Goal: Entertainment & Leisure: Consume media (video, audio)

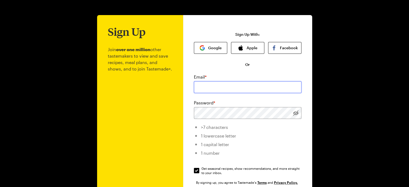
click at [227, 85] on input "email" at bounding box center [248, 87] width 108 height 12
type input "[EMAIL_ADDRESS][DOMAIN_NAME]"
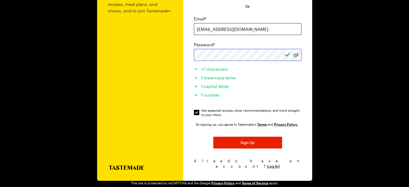
scroll to position [60, 0]
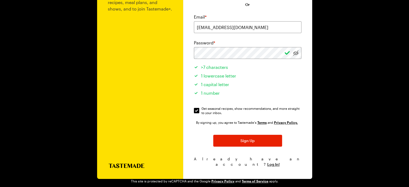
click at [206, 111] on span "Get seasonal recipes, show recommendations, and more straight to your inbox." at bounding box center [252, 110] width 101 height 9
click at [199, 111] on input "Get seasonal recipes, show recommendations, and more straight to your inbox. Ge…" at bounding box center [196, 110] width 5 height 5
checkbox input "false"
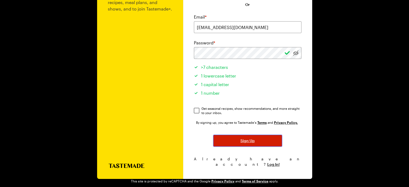
click at [234, 135] on button "Sign Up" at bounding box center [247, 141] width 69 height 12
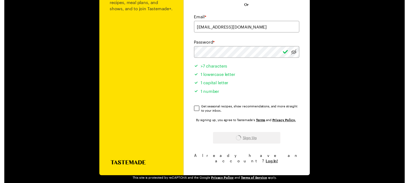
scroll to position [0, 0]
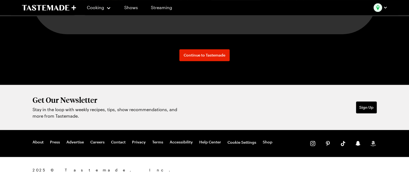
scroll to position [585, 0]
click at [130, 10] on link "Shows" at bounding box center [131, 7] width 24 height 15
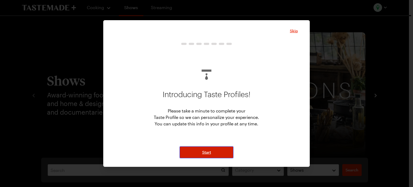
click at [218, 154] on button "Start" at bounding box center [207, 152] width 54 height 12
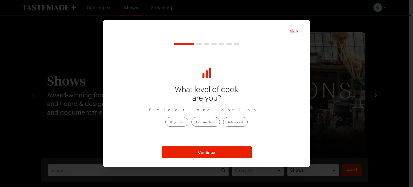
click at [211, 122] on label "Intermediate" at bounding box center [206, 122] width 29 height 10
click at [196, 122] on input "Intermediate" at bounding box center [196, 122] width 0 height 0
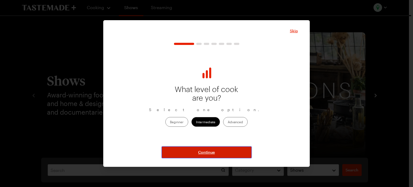
click at [205, 151] on span "Continue" at bounding box center [206, 152] width 17 height 5
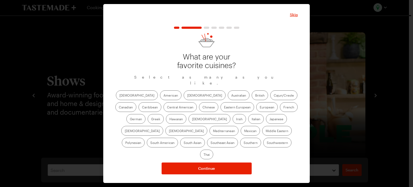
click at [184, 100] on label "[DEMOGRAPHIC_DATA]" at bounding box center [205, 95] width 42 height 10
click at [187, 96] on input "[DEMOGRAPHIC_DATA]" at bounding box center [187, 96] width 0 height 0
click at [199, 107] on label "Chinese" at bounding box center [208, 107] width 19 height 10
click at [203, 108] on input "Chinese" at bounding box center [203, 108] width 0 height 0
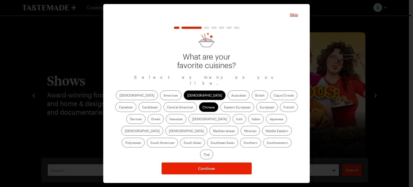
click at [280, 112] on label "French" at bounding box center [289, 107] width 18 height 10
click at [284, 108] on input "French" at bounding box center [284, 108] width 0 height 0
click at [189, 122] on label "[DEMOGRAPHIC_DATA]" at bounding box center [210, 119] width 42 height 10
click at [192, 119] on input "[DEMOGRAPHIC_DATA]" at bounding box center [192, 119] width 0 height 0
click at [248, 123] on label "Italian" at bounding box center [256, 119] width 16 height 10
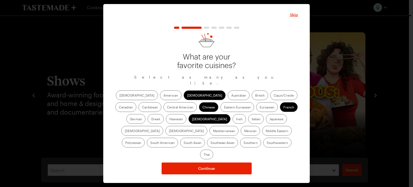
click at [252, 119] on input "Italian" at bounding box center [252, 119] width 0 height 0
click at [266, 123] on label "Japanese" at bounding box center [276, 119] width 21 height 10
click at [270, 119] on input "Japanese" at bounding box center [270, 119] width 0 height 0
click at [239, 126] on label "Mediterranean" at bounding box center [224, 131] width 29 height 10
click at [213, 131] on input "Mediterranean" at bounding box center [213, 131] width 0 height 0
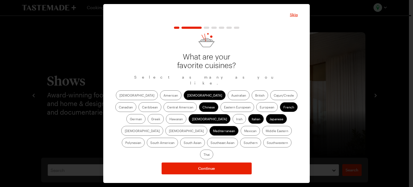
click at [241, 135] on label "Mexican" at bounding box center [250, 131] width 19 height 10
click at [244, 131] on input "Mexican" at bounding box center [244, 131] width 0 height 0
click at [262, 132] on label "Middle Eastern" at bounding box center [277, 131] width 30 height 10
click at [266, 131] on Eastern "Middle Eastern" at bounding box center [266, 131] width 0 height 0
click at [262, 136] on label "Middle Eastern" at bounding box center [277, 131] width 30 height 10
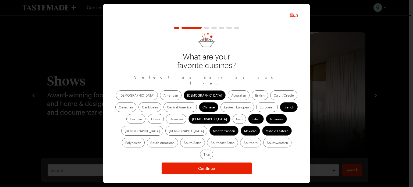
click at [266, 131] on Eastern "Middle Eastern" at bounding box center [266, 131] width 0 height 0
click at [262, 136] on label "Middle Eastern" at bounding box center [277, 131] width 30 height 10
click at [266, 131] on Eastern "Middle Eastern" at bounding box center [266, 131] width 0 height 0
click at [205, 138] on label "South Asian" at bounding box center [192, 143] width 25 height 10
click at [184, 143] on Asian "South Asian" at bounding box center [184, 143] width 0 height 0
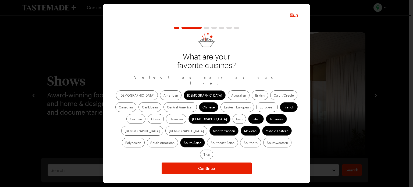
click at [238, 138] on label "Southeast Asian" at bounding box center [222, 143] width 31 height 10
click at [211, 143] on Asian "Southeast Asian" at bounding box center [211, 143] width 0 height 0
click at [213, 150] on label "Thai" at bounding box center [206, 155] width 13 height 10
click at [204, 155] on input "Thai" at bounding box center [204, 155] width 0 height 0
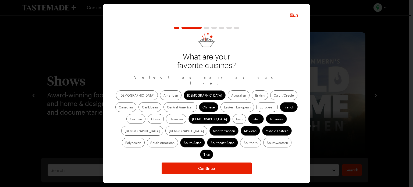
click at [207, 126] on label "[DEMOGRAPHIC_DATA]" at bounding box center [186, 131] width 42 height 10
click at [169, 131] on input "[DEMOGRAPHIC_DATA]" at bounding box center [169, 131] width 0 height 0
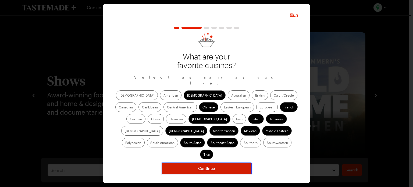
click at [223, 163] on button "Continue" at bounding box center [207, 169] width 90 height 12
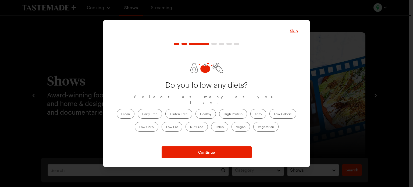
click at [203, 109] on label "Healthy" at bounding box center [206, 114] width 20 height 10
click at [200, 114] on input "Healthy" at bounding box center [200, 114] width 0 height 0
click at [280, 109] on label "Low Calorie" at bounding box center [283, 114] width 27 height 10
click at [274, 114] on Calorie "Low Calorie" at bounding box center [274, 114] width 0 height 0
click at [236, 109] on label "High Protein" at bounding box center [233, 114] width 28 height 10
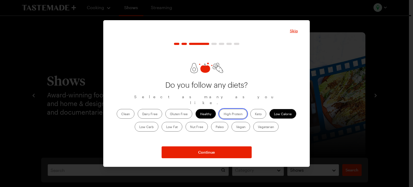
click at [224, 114] on Protein "High Protein" at bounding box center [224, 114] width 0 height 0
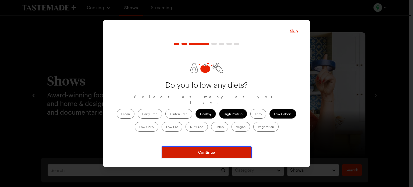
click at [206, 151] on span "Continue" at bounding box center [206, 152] width 17 height 5
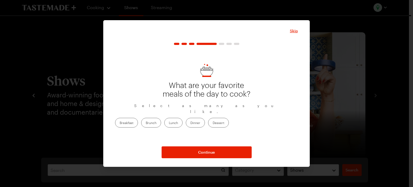
click at [138, 121] on label "Breakfast" at bounding box center [126, 123] width 23 height 10
click at [120, 123] on input "Breakfast" at bounding box center [120, 123] width 0 height 0
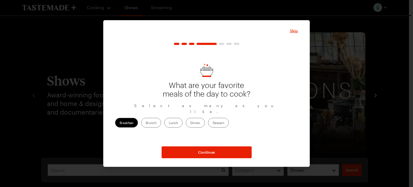
click at [183, 120] on label "Lunch" at bounding box center [173, 123] width 18 height 10
click at [169, 123] on input "Lunch" at bounding box center [169, 123] width 0 height 0
click at [205, 121] on label "Dinner" at bounding box center [195, 123] width 19 height 10
click at [190, 123] on input "Dinner" at bounding box center [190, 123] width 0 height 0
click at [229, 123] on label "Dessert" at bounding box center [218, 123] width 21 height 10
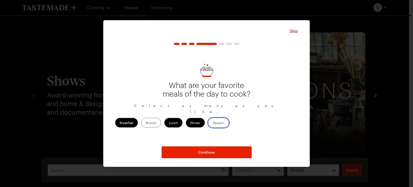
click at [213, 123] on input "Dessert" at bounding box center [213, 123] width 0 height 0
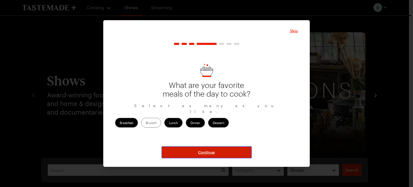
click at [216, 150] on button "Continue" at bounding box center [207, 152] width 90 height 12
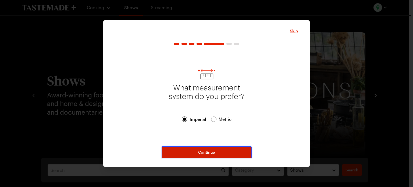
click at [200, 152] on span "Continue" at bounding box center [206, 152] width 17 height 5
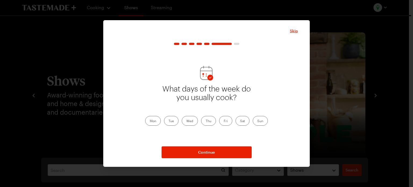
click at [242, 122] on label "Sat" at bounding box center [243, 121] width 14 height 10
click at [240, 121] on input "Sat" at bounding box center [240, 121] width 0 height 0
click at [263, 123] on label "Sun" at bounding box center [260, 121] width 15 height 10
click at [257, 121] on input "Sun" at bounding box center [257, 121] width 0 height 0
click at [157, 119] on label "Mon" at bounding box center [153, 121] width 16 height 10
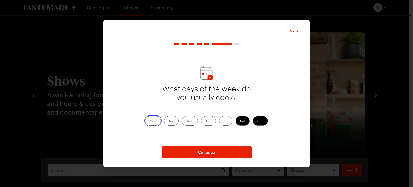
click at [150, 121] on input "Mon" at bounding box center [150, 121] width 0 height 0
click at [175, 120] on label "Tue" at bounding box center [171, 121] width 15 height 10
click at [169, 121] on input "Tue" at bounding box center [169, 121] width 0 height 0
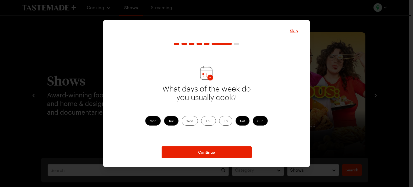
click at [188, 121] on label "Wed" at bounding box center [190, 121] width 16 height 10
click at [186, 121] on input "Wed" at bounding box center [186, 121] width 0 height 0
click at [206, 122] on label "Thu" at bounding box center [208, 121] width 15 height 10
click at [206, 121] on input "Thu" at bounding box center [206, 121] width 0 height 0
click at [225, 125] on label "Fri" at bounding box center [225, 121] width 13 height 10
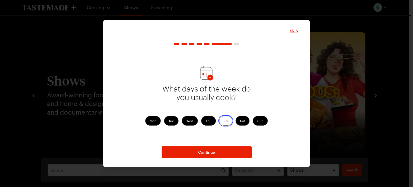
click at [224, 121] on input "Fri" at bounding box center [224, 121] width 0 height 0
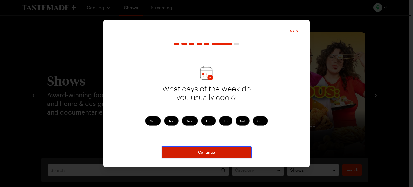
click at [204, 153] on span "Continue" at bounding box center [206, 152] width 17 height 5
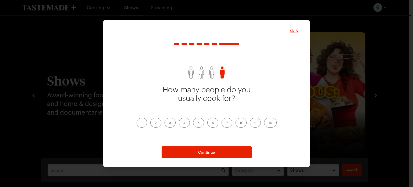
click at [154, 125] on label "2" at bounding box center [155, 123] width 11 height 10
click at [155, 123] on input "2" at bounding box center [155, 123] width 0 height 0
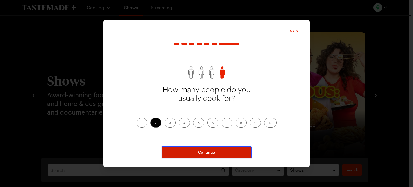
click at [193, 151] on button "Continue" at bounding box center [207, 152] width 90 height 12
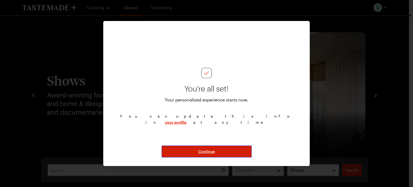
click at [193, 151] on button "Continue" at bounding box center [207, 152] width 90 height 12
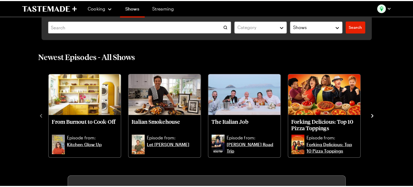
scroll to position [147, 0]
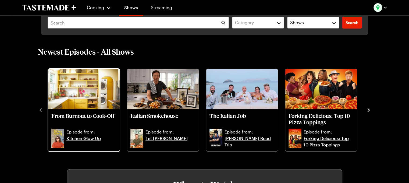
click at [83, 114] on p "From Burnout to Cook-Off" at bounding box center [83, 118] width 65 height 13
